Goal: Transaction & Acquisition: Purchase product/service

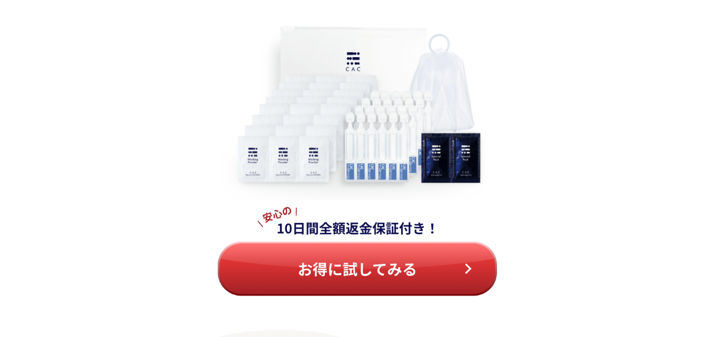
scroll to position [12826, 0]
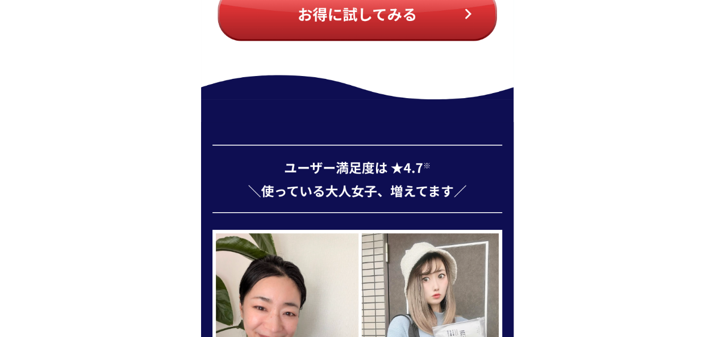
scroll to position [4999, 0]
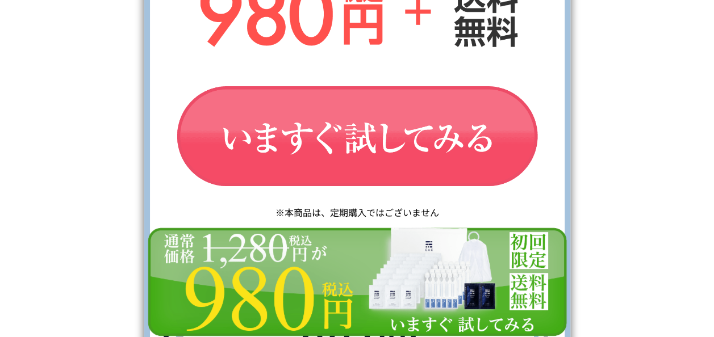
scroll to position [4488, 0]
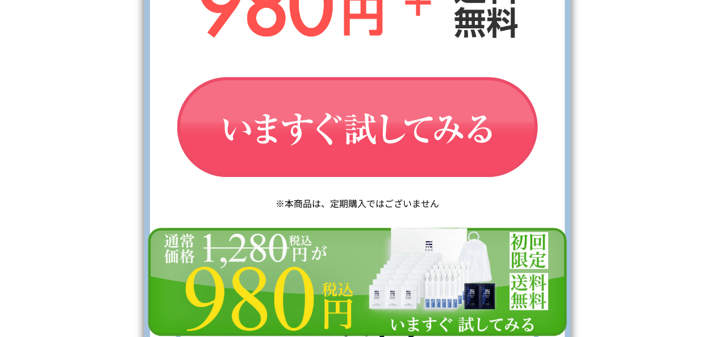
click at [328, 105] on img at bounding box center [357, 129] width 403 height 136
